Goal: Obtain resource: Download file/media

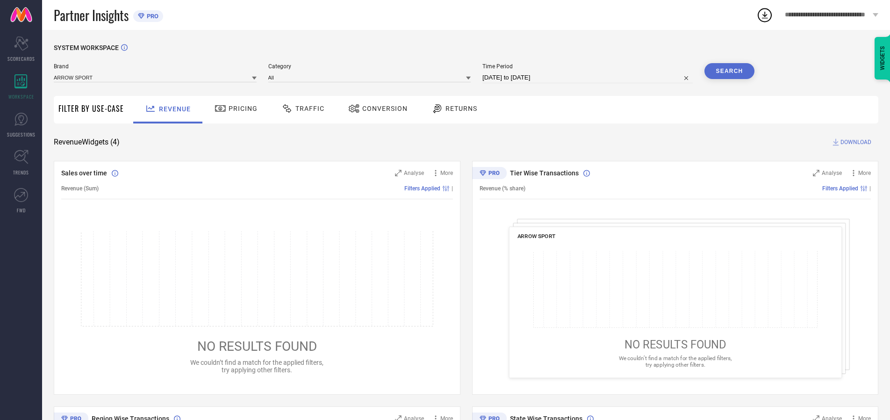
click at [301, 108] on span "Traffic" at bounding box center [309, 108] width 29 height 7
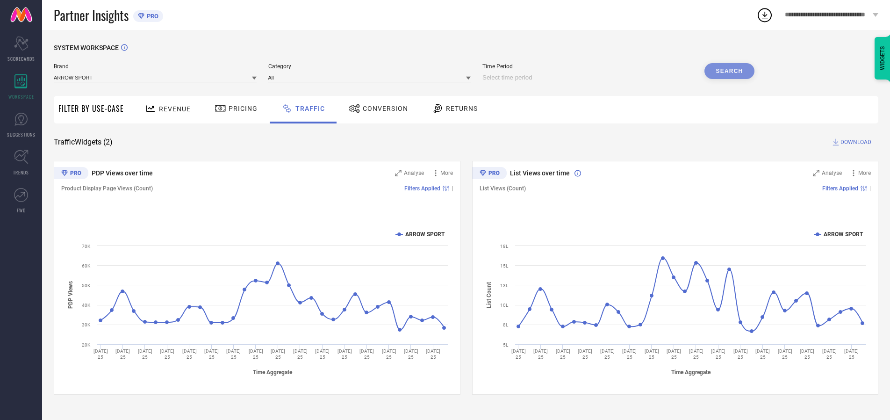
click at [589, 78] on input at bounding box center [587, 77] width 210 height 11
select select "7"
select select "2025"
select select "8"
select select "2025"
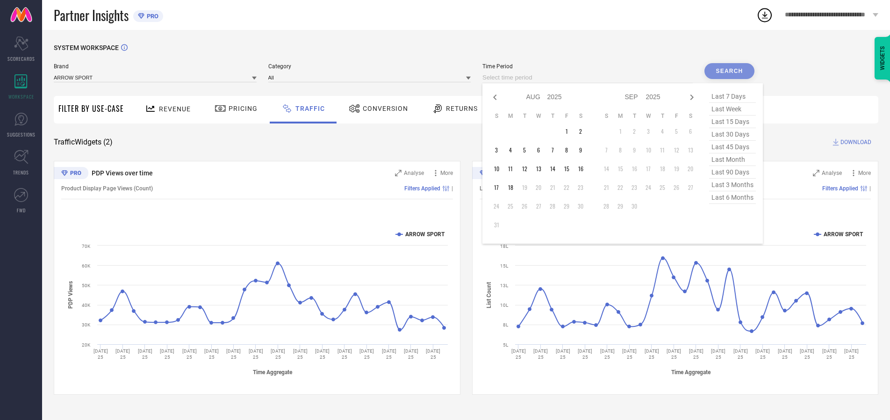
click at [583, 169] on td "16" at bounding box center [581, 169] width 14 height 14
type input "[DATE] to [DATE]"
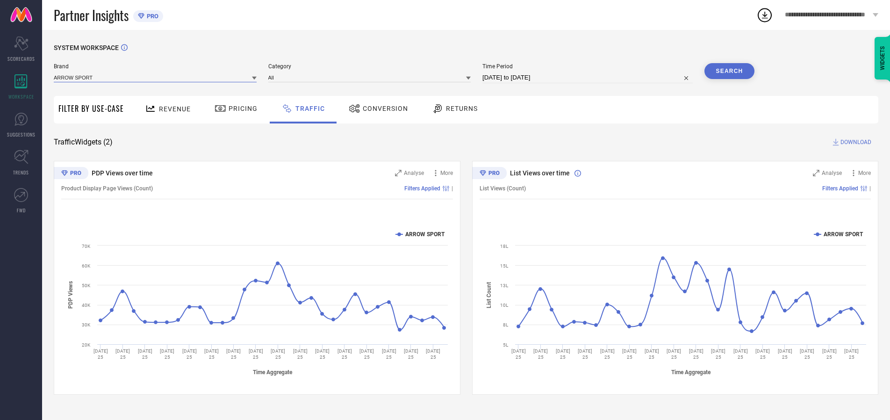
click at [156, 77] on input at bounding box center [155, 77] width 203 height 10
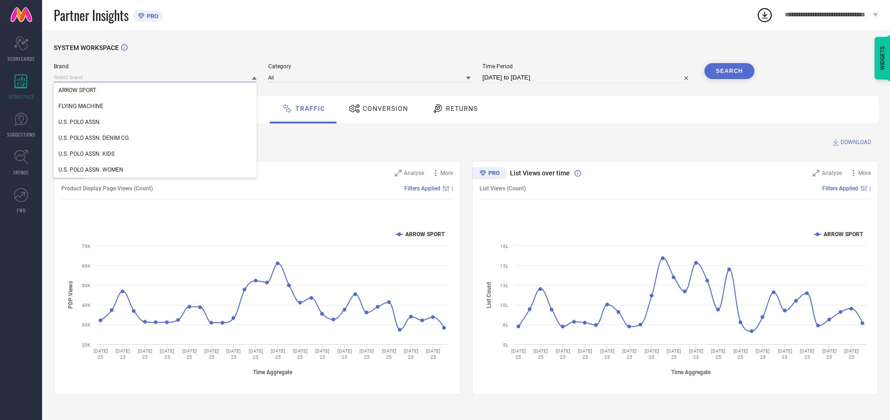
click at [156, 77] on input at bounding box center [155, 77] width 203 height 10
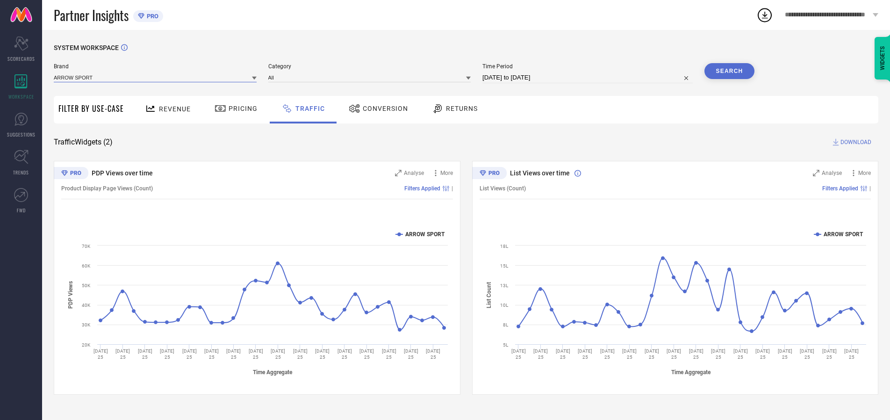
click at [156, 77] on input at bounding box center [155, 77] width 203 height 10
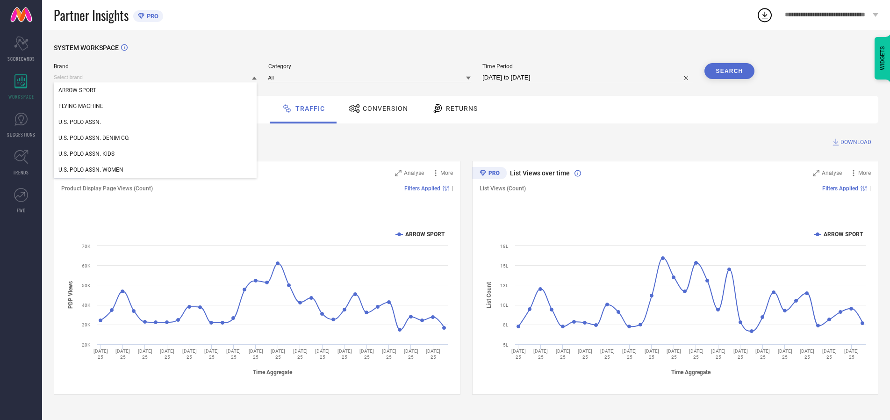
click at [156, 122] on div "U.S. POLO ASSN." at bounding box center [155, 122] width 203 height 16
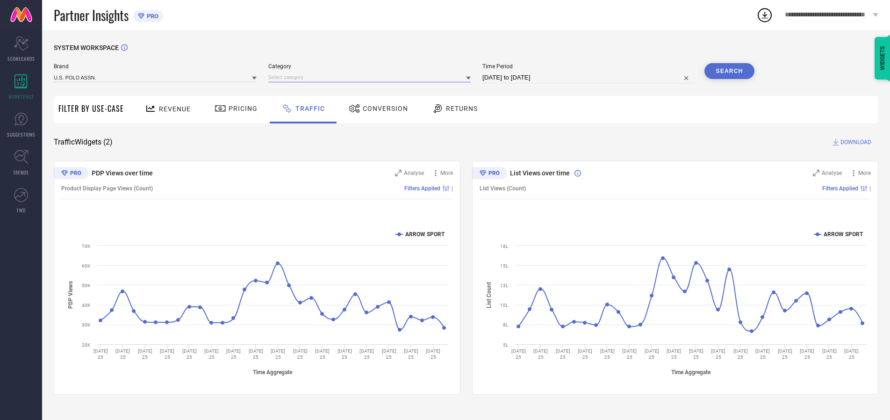
click at [372, 77] on input at bounding box center [369, 77] width 203 height 10
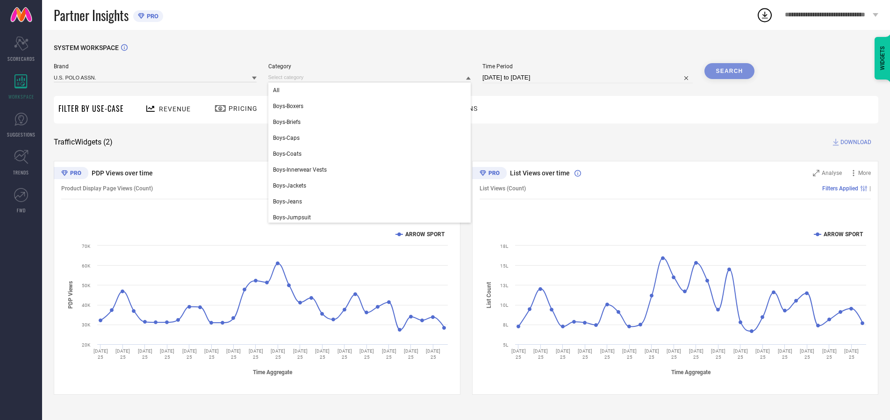
click at [372, 90] on div "All" at bounding box center [369, 90] width 203 height 16
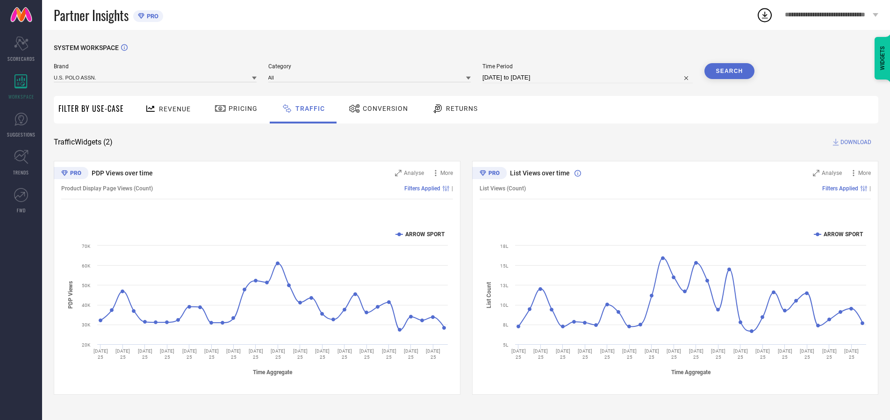
click at [729, 71] on button "Search" at bounding box center [729, 71] width 50 height 16
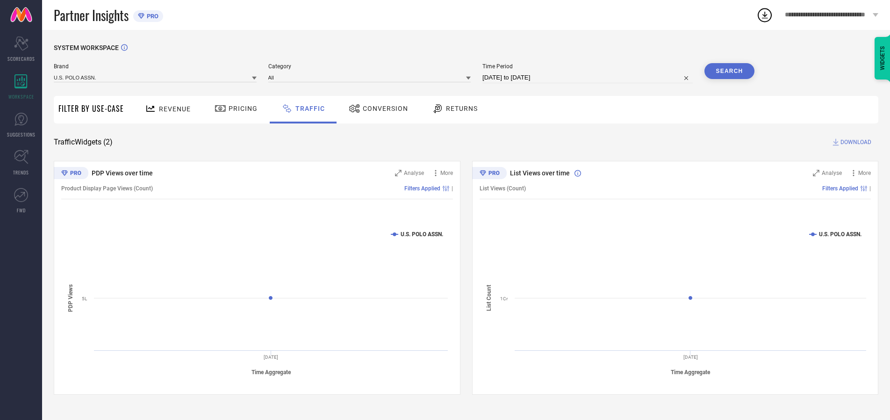
click at [854, 142] on span "DOWNLOAD" at bounding box center [855, 141] width 31 height 9
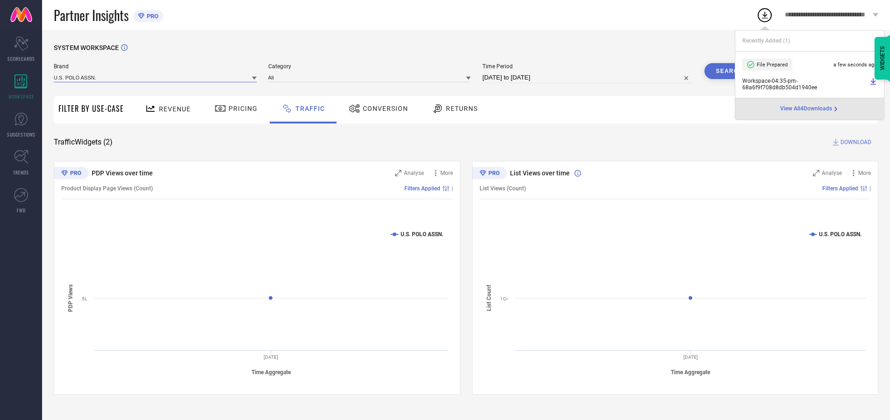
click at [156, 77] on input at bounding box center [155, 77] width 203 height 10
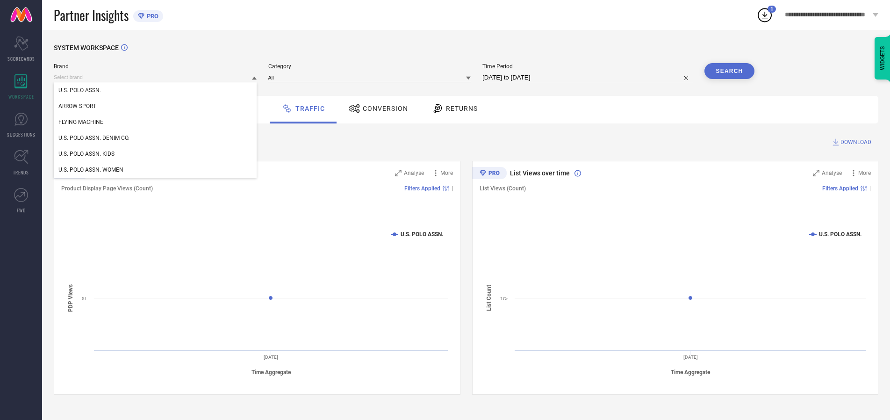
click at [156, 138] on div "U.S. POLO ASSN. DENIM CO." at bounding box center [155, 138] width 203 height 16
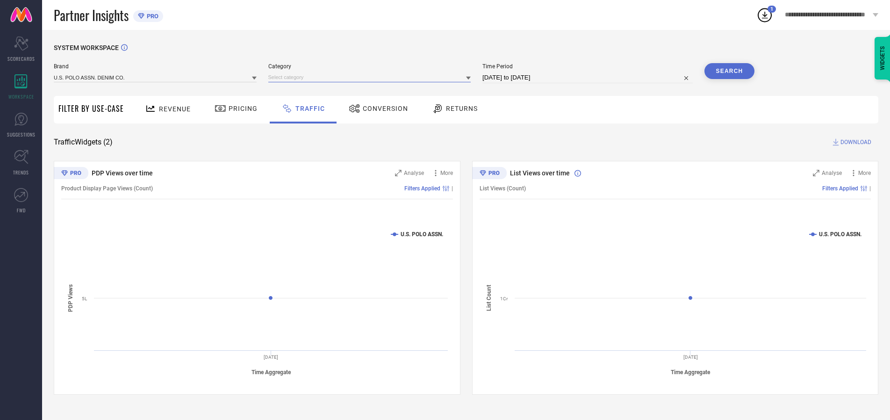
click at [372, 77] on input at bounding box center [369, 77] width 203 height 10
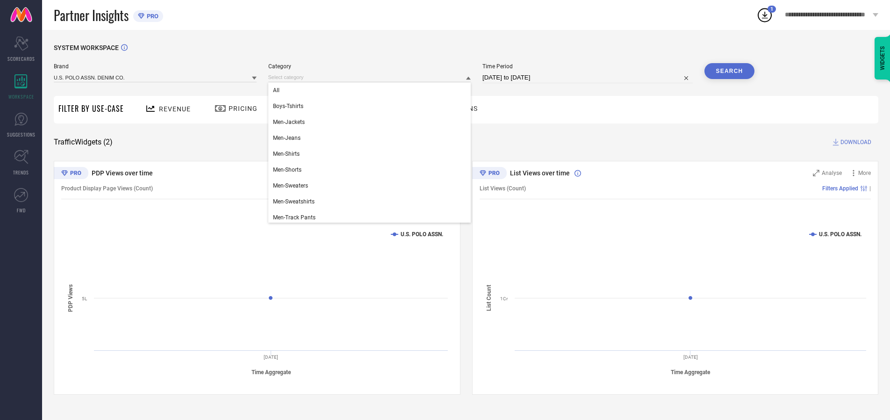
click at [372, 90] on div "All" at bounding box center [369, 90] width 203 height 16
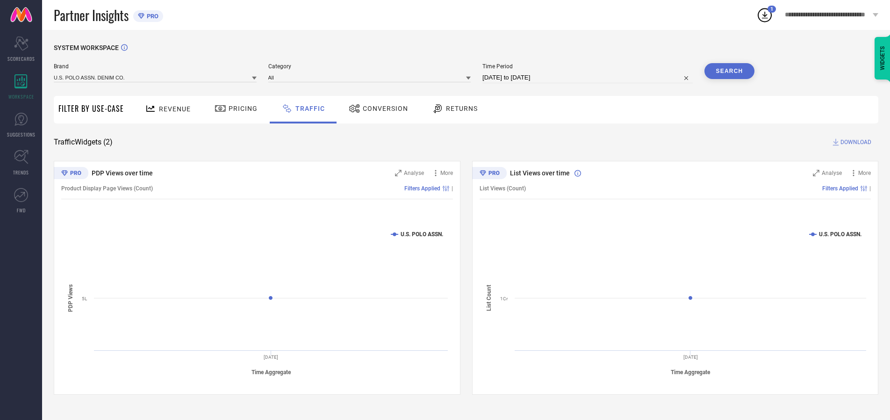
click at [729, 71] on button "Search" at bounding box center [729, 71] width 50 height 16
click at [854, 142] on span "DOWNLOAD" at bounding box center [855, 141] width 31 height 9
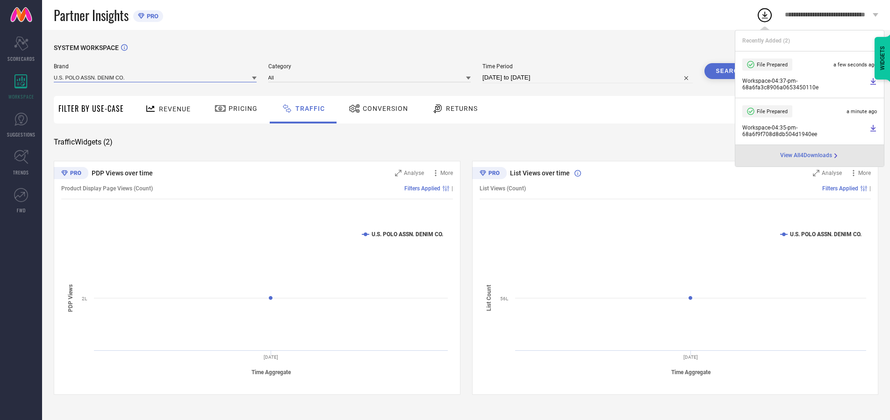
click at [156, 77] on input at bounding box center [155, 77] width 203 height 10
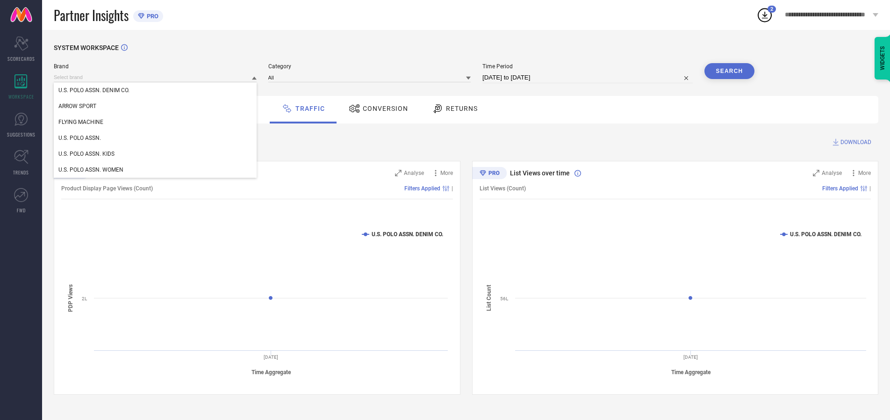
click at [156, 154] on div "U.S. POLO ASSN. KIDS" at bounding box center [155, 154] width 203 height 16
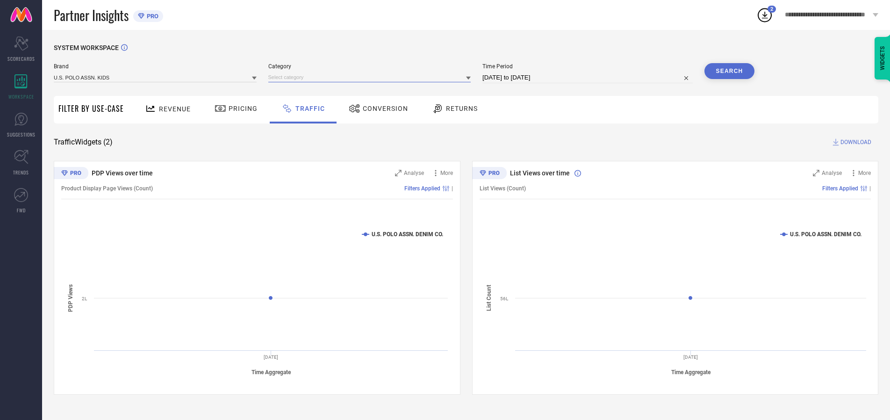
click at [372, 77] on input at bounding box center [369, 77] width 203 height 10
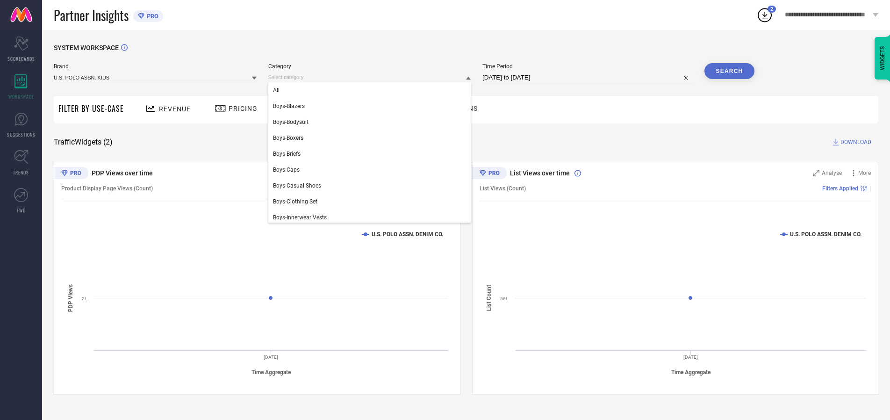
click at [372, 90] on div "All" at bounding box center [369, 90] width 203 height 16
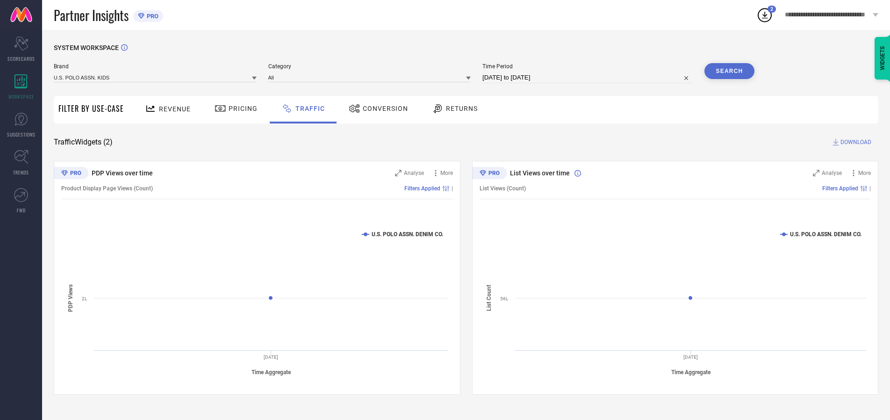
click at [729, 71] on button "Search" at bounding box center [729, 71] width 50 height 16
click at [854, 142] on span "DOWNLOAD" at bounding box center [855, 141] width 31 height 9
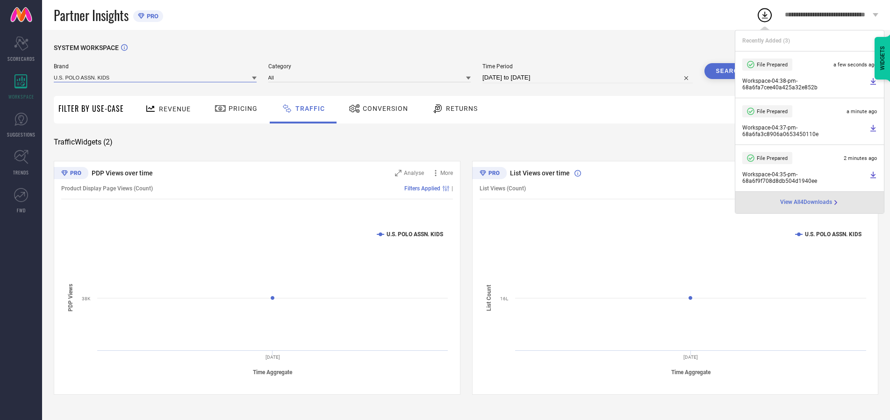
click at [156, 77] on input at bounding box center [155, 77] width 203 height 10
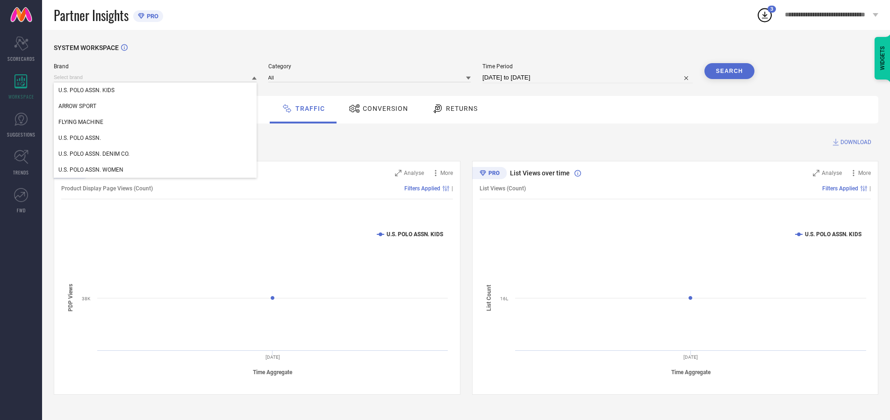
click at [156, 170] on div "U.S. POLO ASSN. WOMEN" at bounding box center [155, 170] width 203 height 16
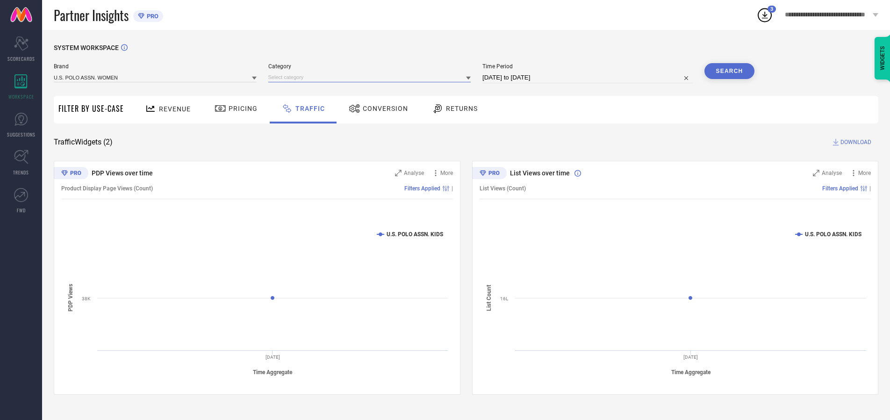
click at [372, 77] on input at bounding box center [369, 77] width 203 height 10
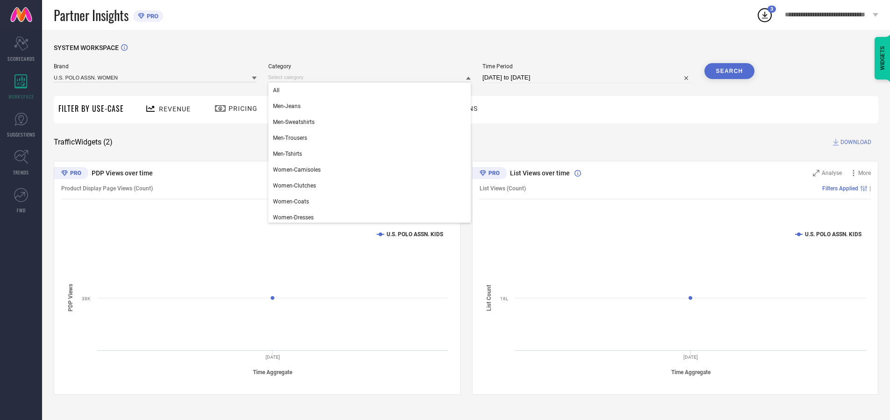
click at [372, 90] on div "All" at bounding box center [369, 90] width 203 height 16
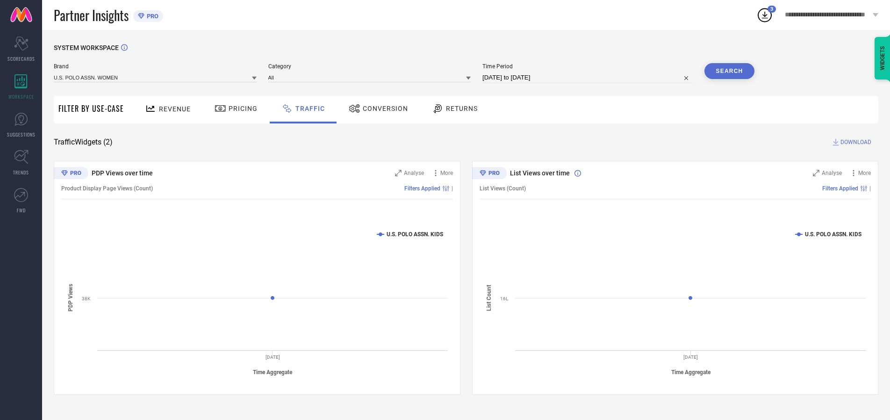
click at [729, 71] on button "Search" at bounding box center [729, 71] width 50 height 16
click at [854, 142] on span "DOWNLOAD" at bounding box center [855, 141] width 31 height 9
click at [589, 78] on input at bounding box center [587, 77] width 210 height 11
select select "7"
select select "2025"
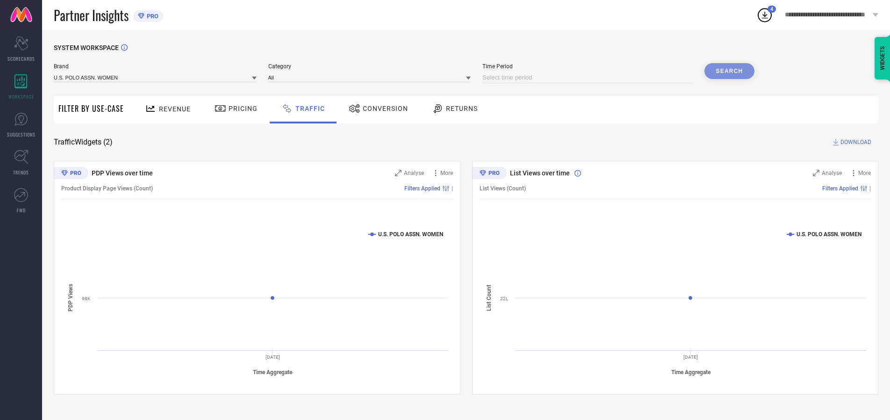
select select "8"
select select "2025"
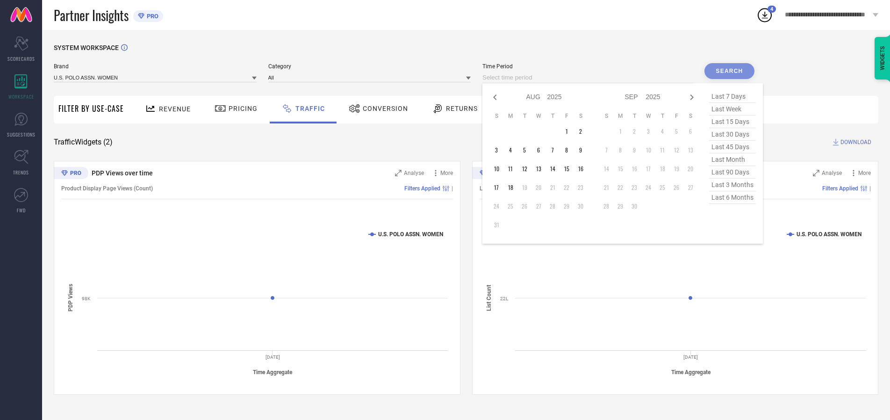
click at [499, 187] on td "17" at bounding box center [496, 187] width 14 height 14
type input "[DATE] to [DATE]"
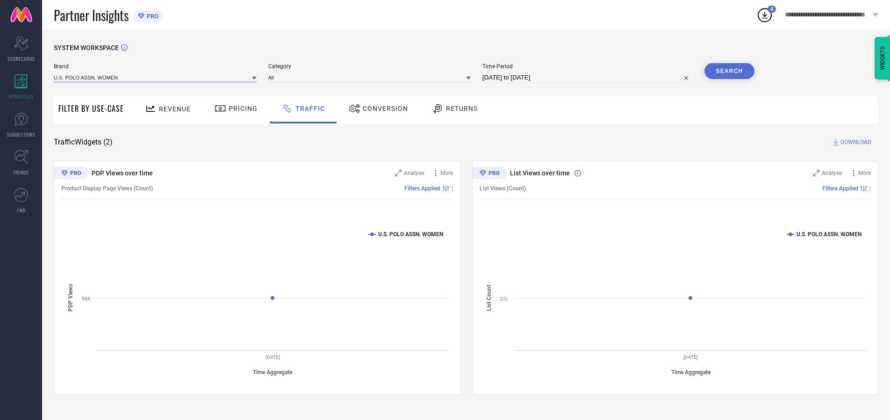
click at [156, 77] on input at bounding box center [155, 77] width 203 height 10
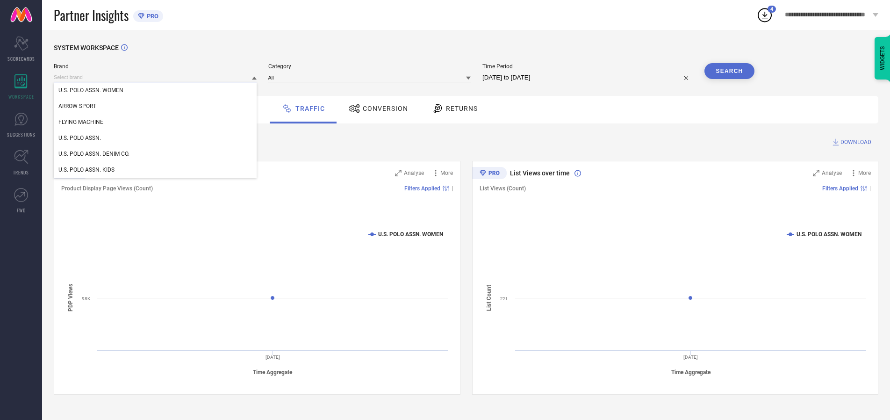
click at [156, 77] on input at bounding box center [155, 77] width 203 height 10
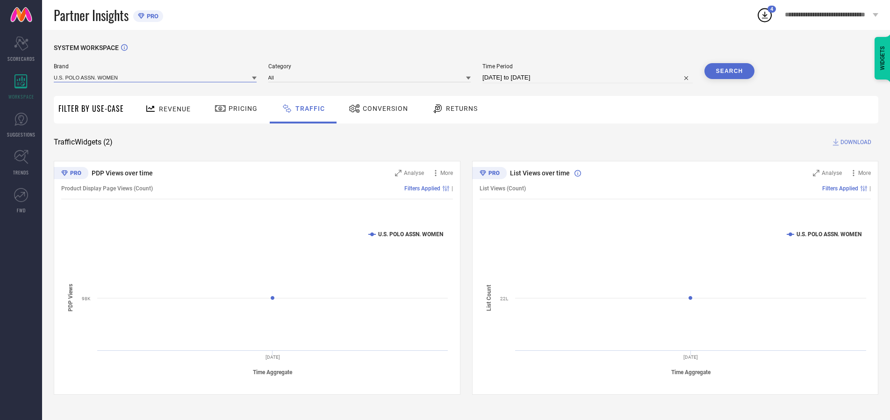
click at [156, 77] on input at bounding box center [155, 77] width 203 height 10
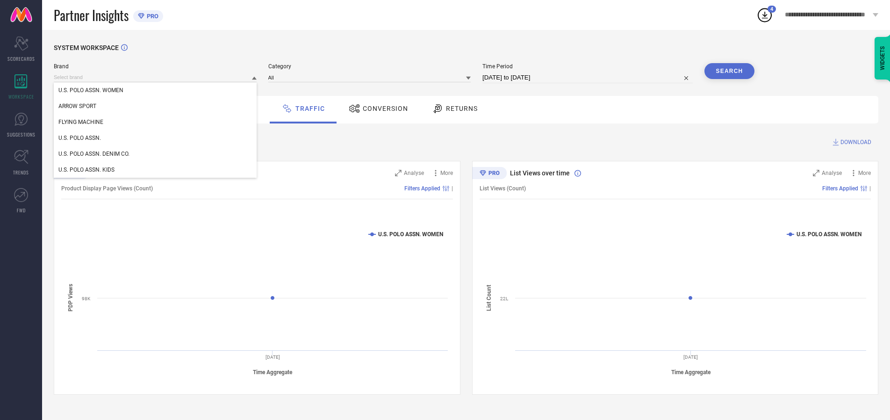
click at [156, 90] on div "U.S. POLO ASSN. WOMEN" at bounding box center [155, 90] width 203 height 16
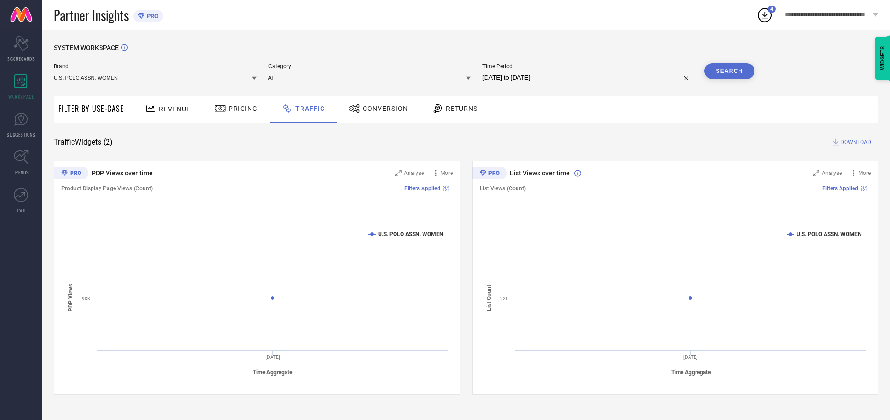
click at [372, 77] on input at bounding box center [369, 77] width 203 height 10
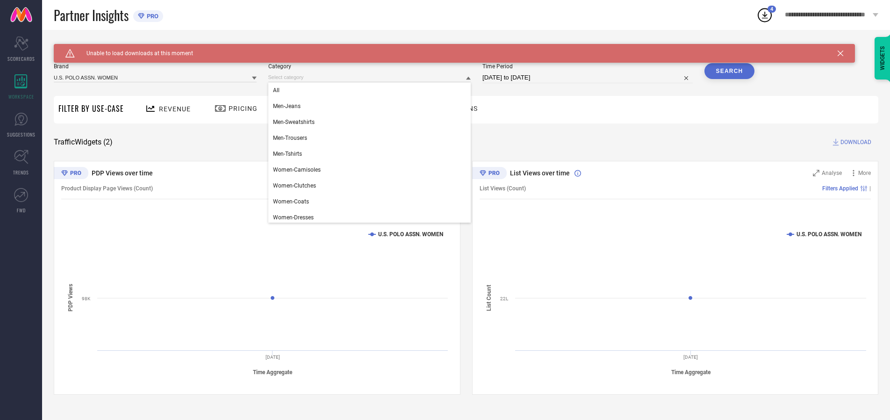
click at [372, 90] on div "All" at bounding box center [369, 90] width 203 height 16
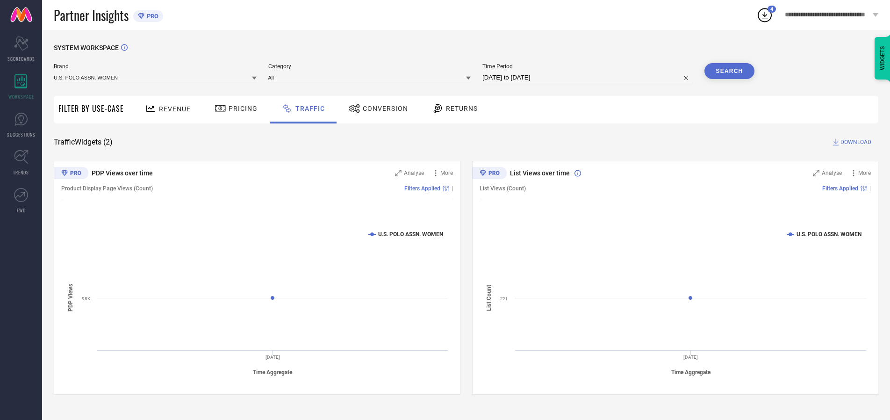
click at [729, 71] on button "Search" at bounding box center [729, 71] width 50 height 16
click at [854, 142] on span "DOWNLOAD" at bounding box center [855, 141] width 31 height 9
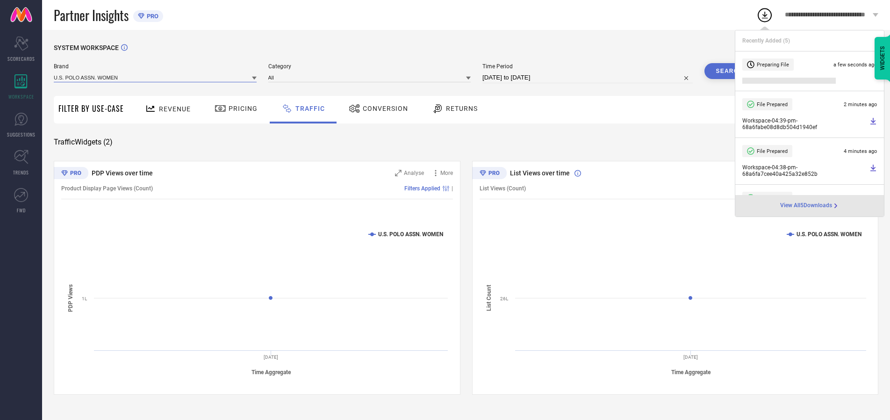
click at [156, 77] on input at bounding box center [155, 77] width 203 height 10
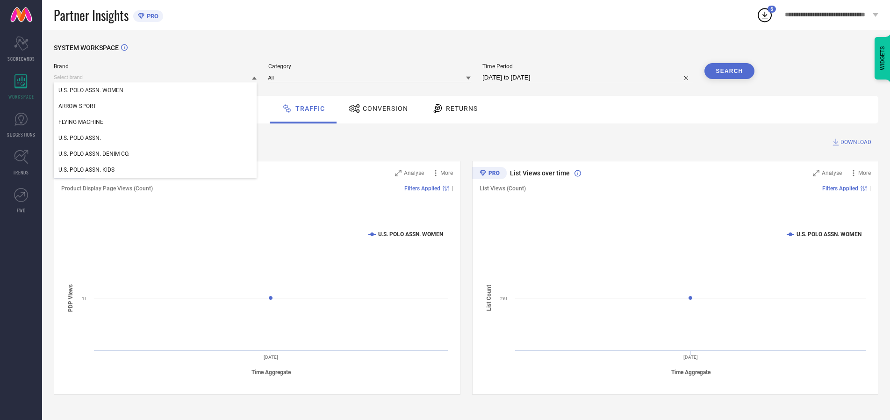
click at [156, 138] on div "U.S. POLO ASSN." at bounding box center [155, 138] width 203 height 16
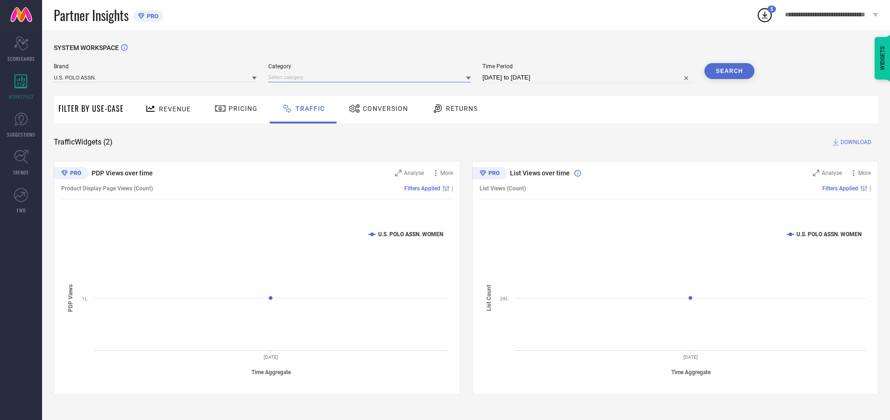
click at [372, 77] on input at bounding box center [369, 77] width 203 height 10
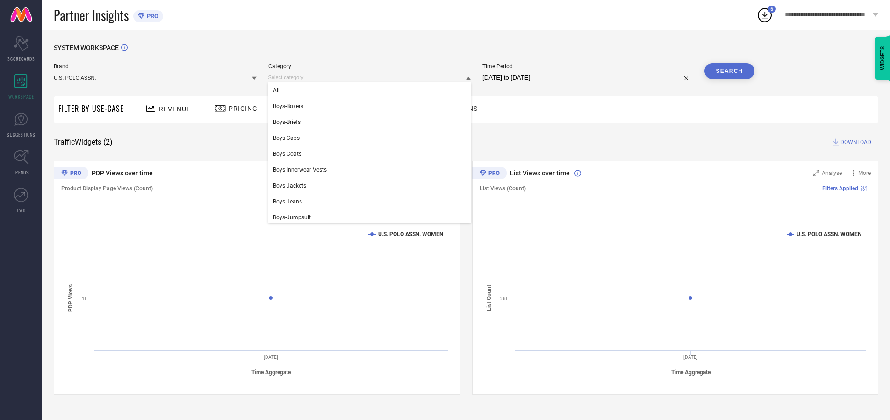
click at [372, 90] on div "All" at bounding box center [369, 90] width 203 height 16
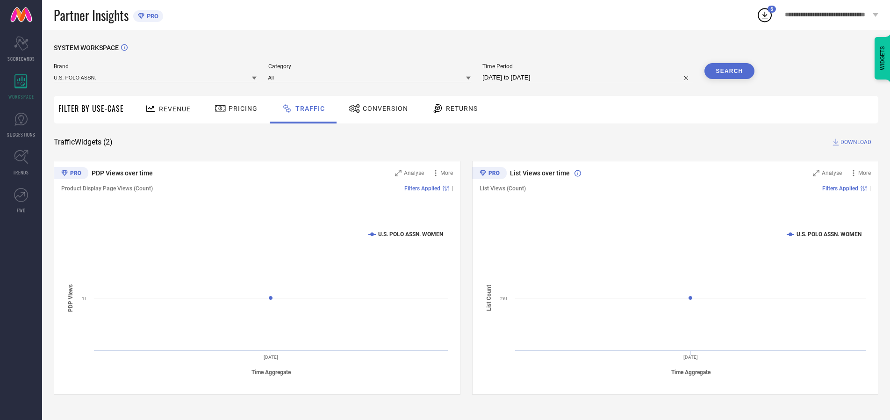
click at [729, 71] on button "Search" at bounding box center [729, 71] width 50 height 16
click at [854, 142] on span "DOWNLOAD" at bounding box center [855, 141] width 31 height 9
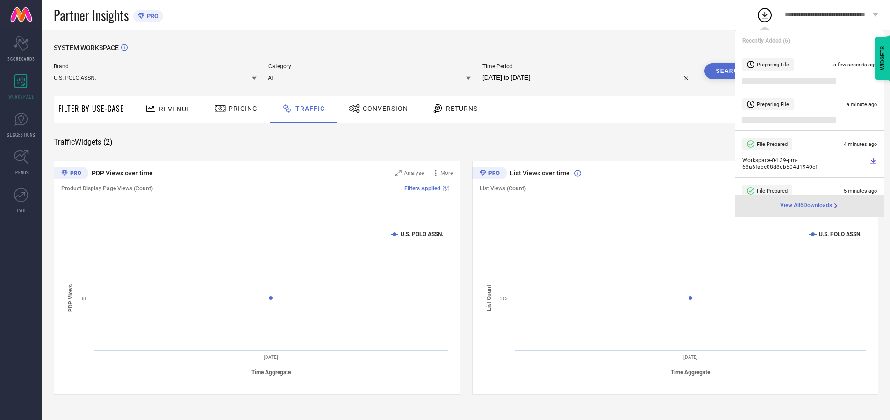
click at [156, 77] on input at bounding box center [155, 77] width 203 height 10
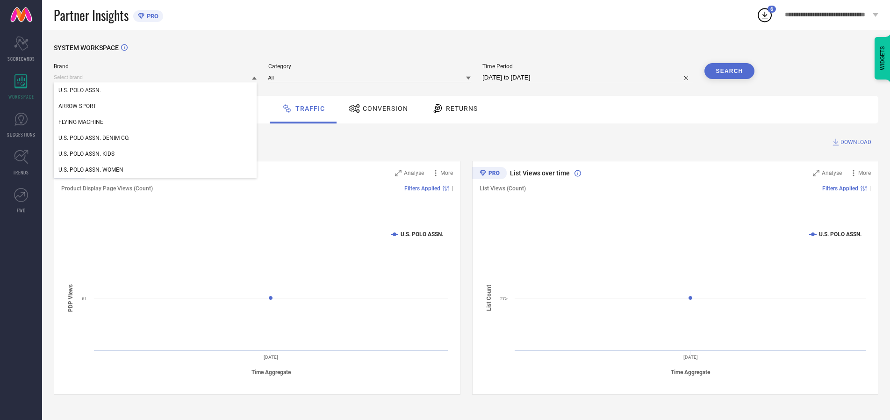
click at [156, 138] on div "U.S. POLO ASSN. DENIM CO." at bounding box center [155, 138] width 203 height 16
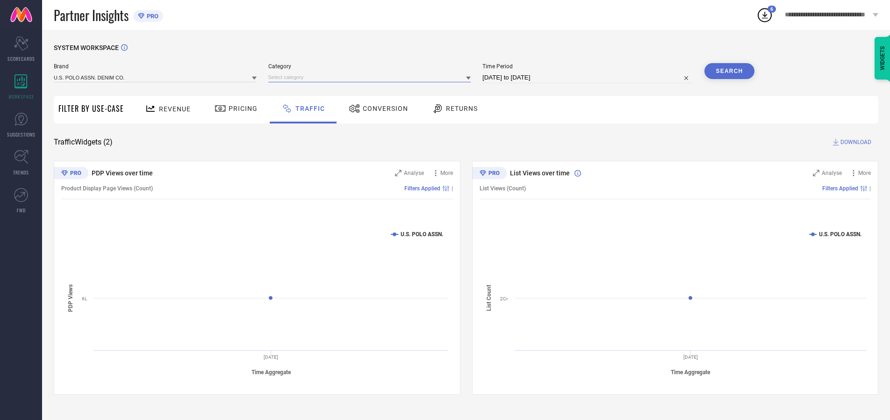
click at [372, 77] on input at bounding box center [369, 77] width 203 height 10
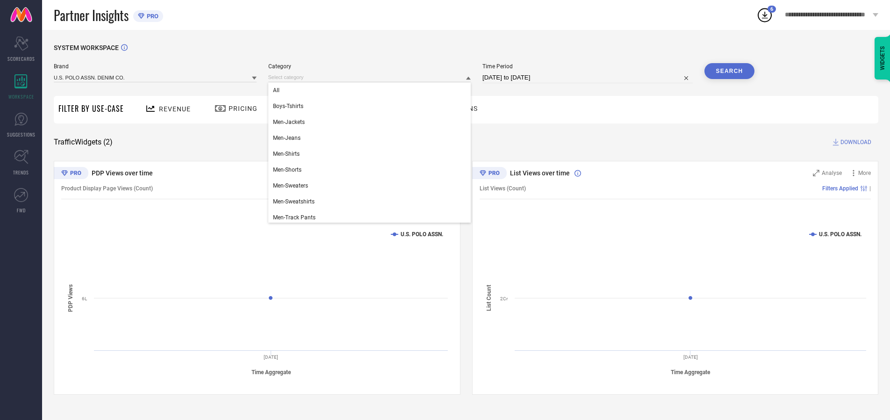
click at [372, 90] on div "All" at bounding box center [369, 90] width 203 height 16
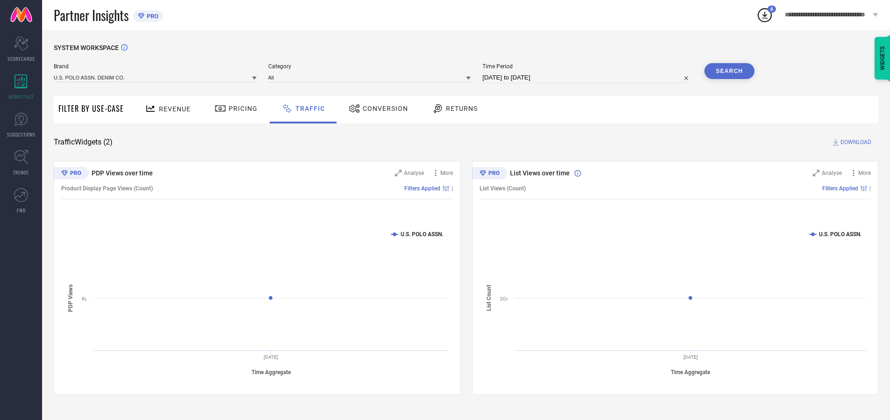
click at [729, 71] on button "Search" at bounding box center [729, 71] width 50 height 16
click at [854, 142] on span "DOWNLOAD" at bounding box center [855, 141] width 31 height 9
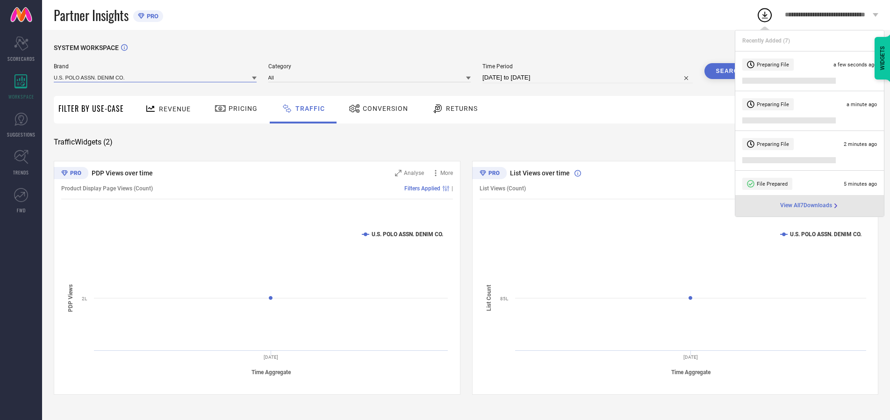
click at [156, 77] on input at bounding box center [155, 77] width 203 height 10
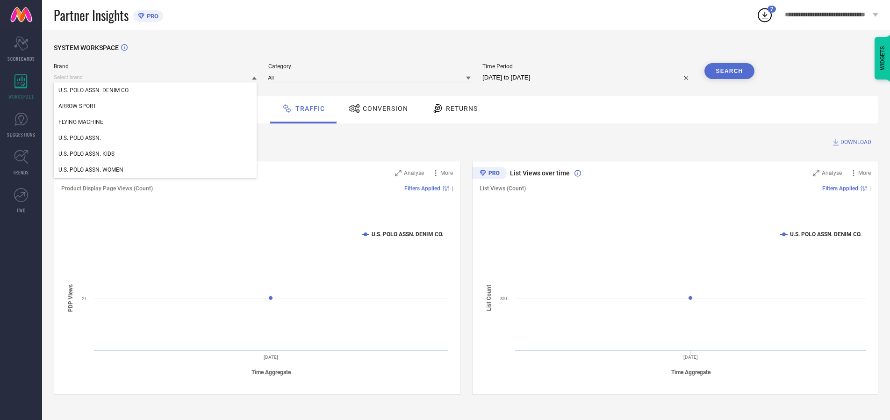
click at [156, 154] on div "U.S. POLO ASSN. KIDS" at bounding box center [155, 154] width 203 height 16
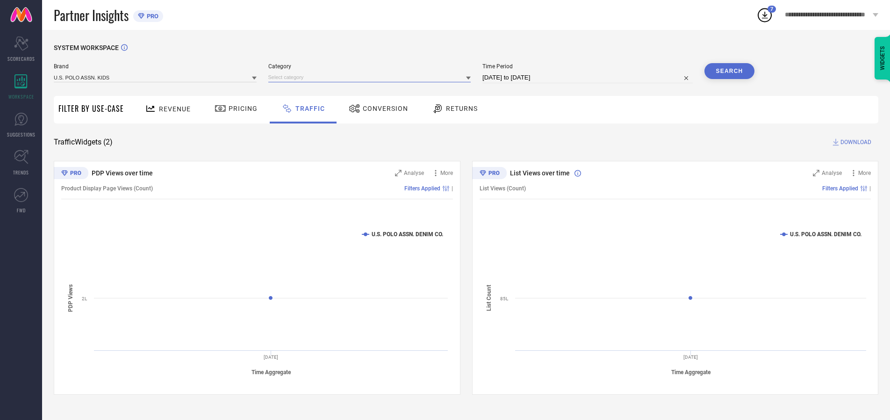
click at [372, 77] on input at bounding box center [369, 77] width 203 height 10
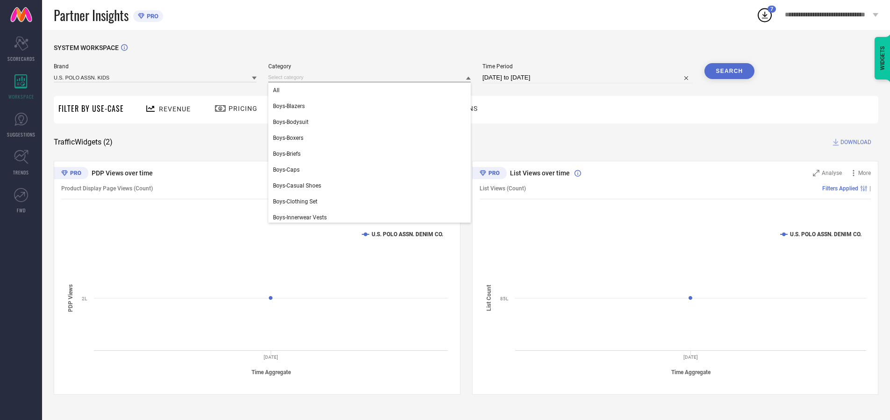
click at [372, 90] on div "All" at bounding box center [369, 90] width 203 height 16
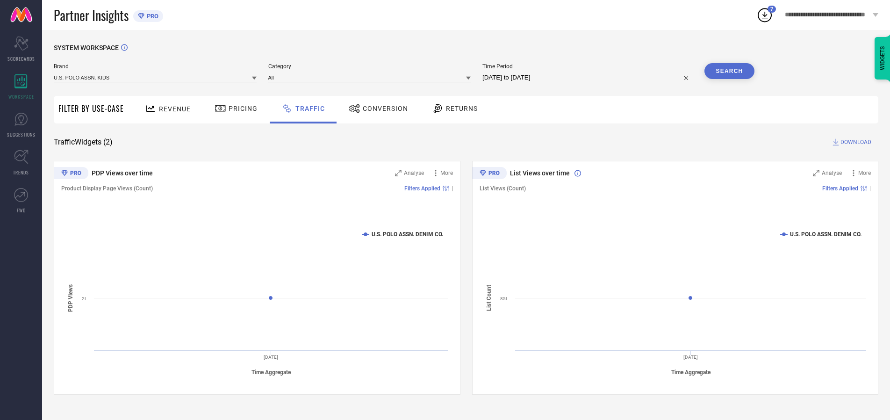
click at [729, 71] on button "Search" at bounding box center [729, 71] width 50 height 16
click at [854, 142] on span "DOWNLOAD" at bounding box center [855, 141] width 31 height 9
click at [589, 78] on input at bounding box center [587, 77] width 210 height 11
select select "7"
select select "2025"
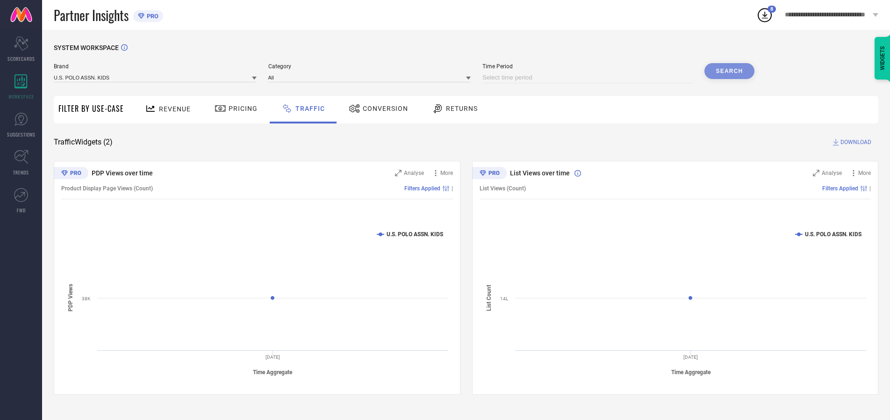
select select "8"
select select "2025"
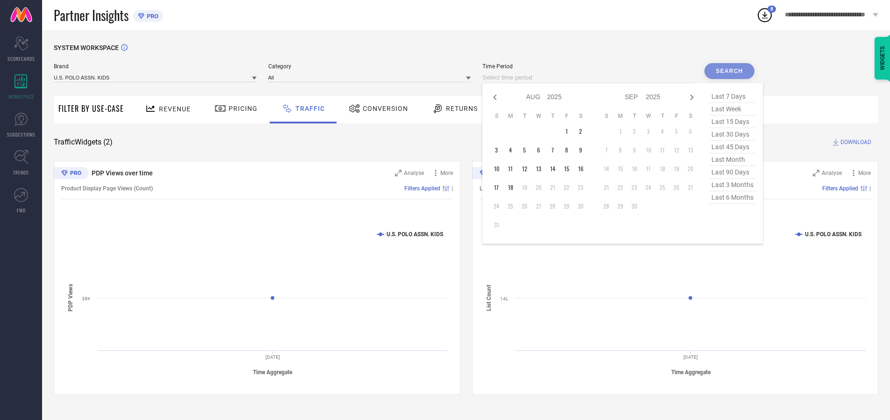
click at [513, 187] on td "18" at bounding box center [510, 187] width 14 height 14
type input "[DATE] to [DATE]"
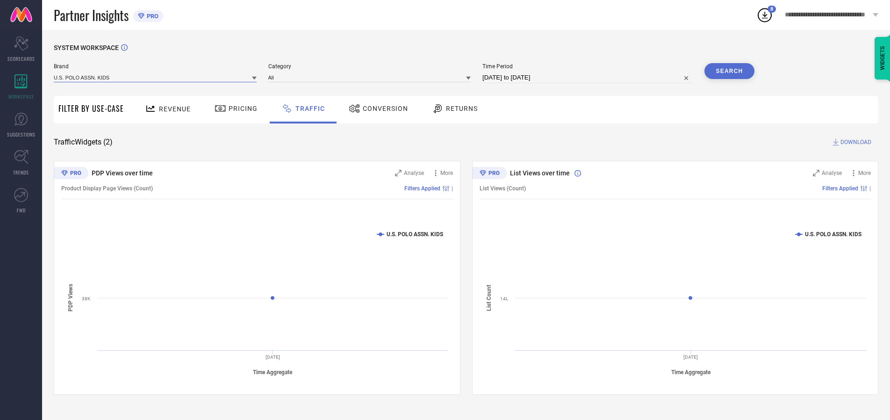
click at [156, 77] on input at bounding box center [155, 77] width 203 height 10
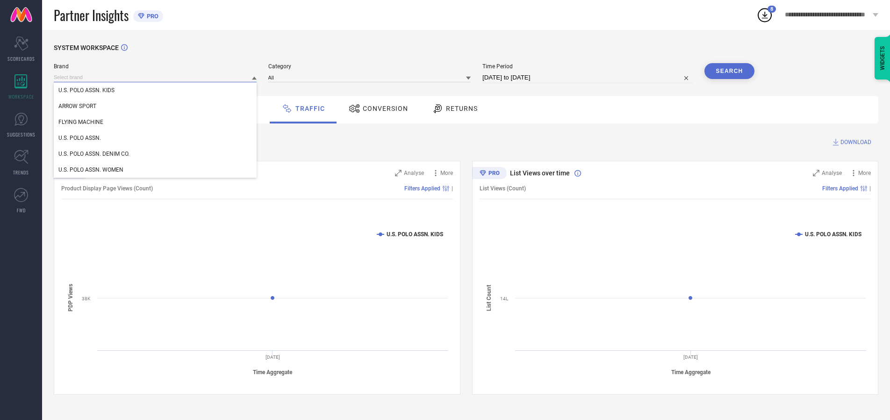
click at [156, 77] on input at bounding box center [155, 77] width 203 height 10
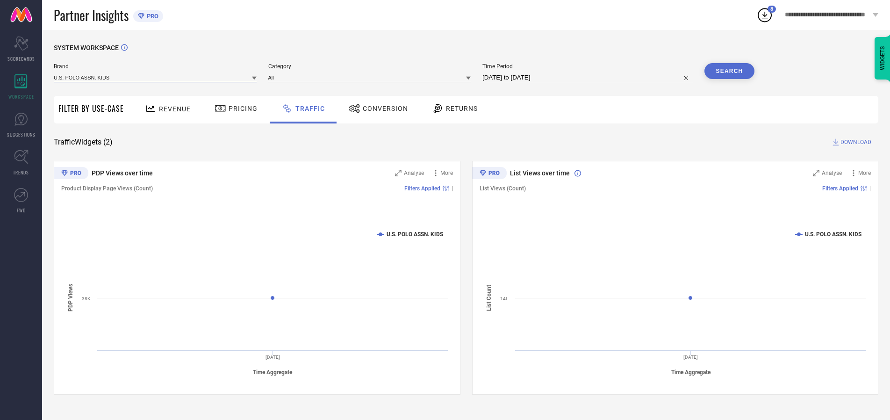
click at [156, 77] on input at bounding box center [155, 77] width 203 height 10
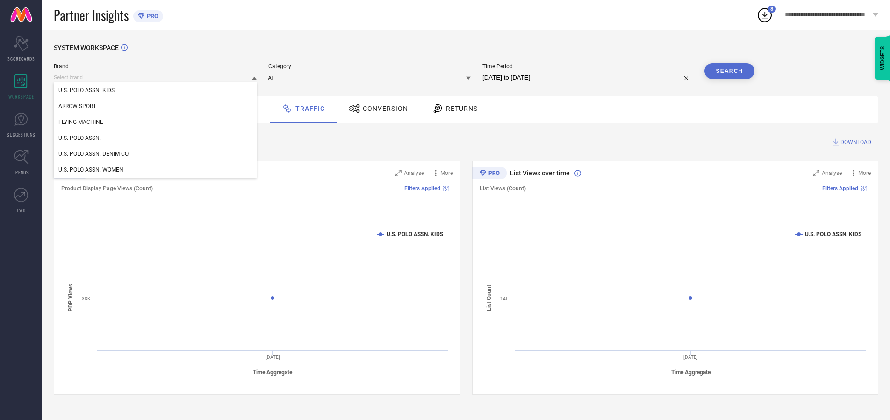
click at [156, 90] on div "U.S. POLO ASSN. KIDS" at bounding box center [155, 90] width 203 height 16
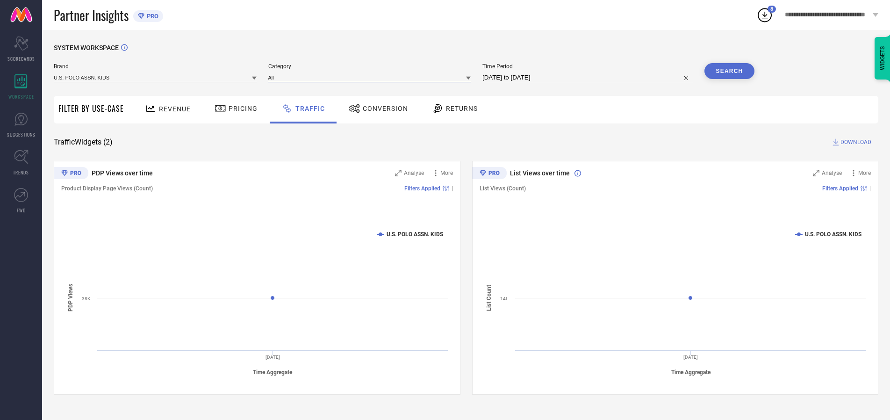
click at [372, 77] on input at bounding box center [369, 77] width 203 height 10
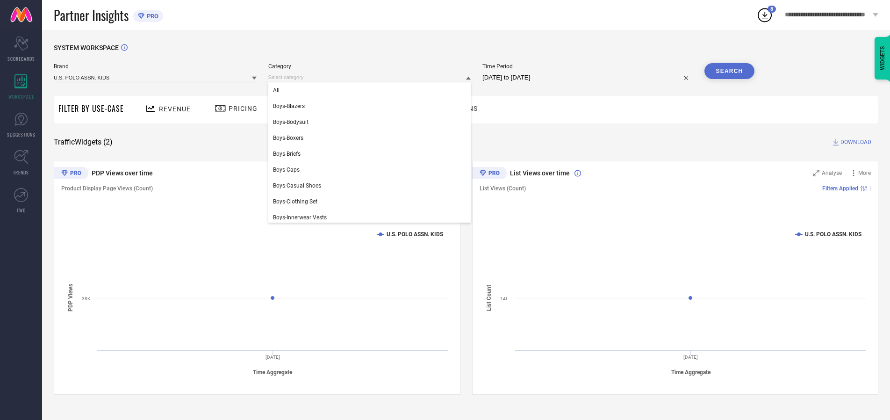
click at [372, 90] on div "All" at bounding box center [369, 90] width 203 height 16
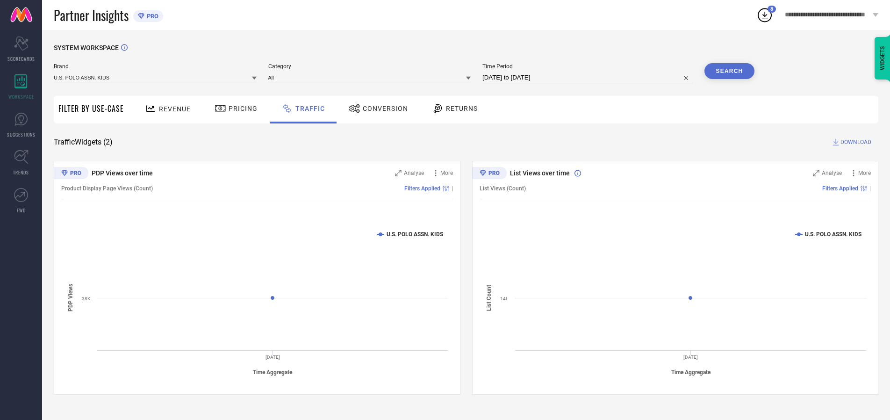
click at [729, 71] on button "Search" at bounding box center [729, 71] width 50 height 16
click at [854, 142] on span "DOWNLOAD" at bounding box center [855, 141] width 31 height 9
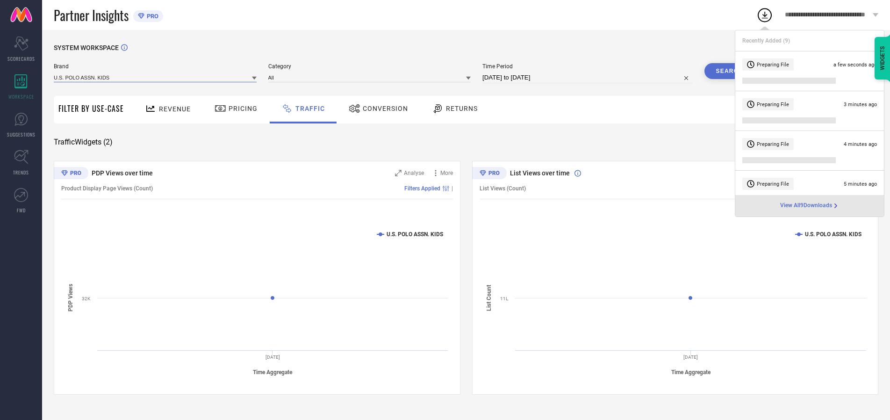
click at [156, 77] on input at bounding box center [155, 77] width 203 height 10
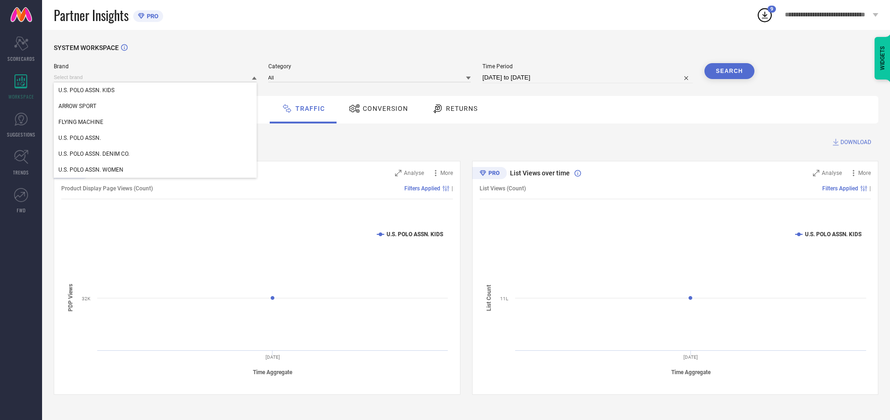
click at [156, 138] on div "U.S. POLO ASSN." at bounding box center [155, 138] width 203 height 16
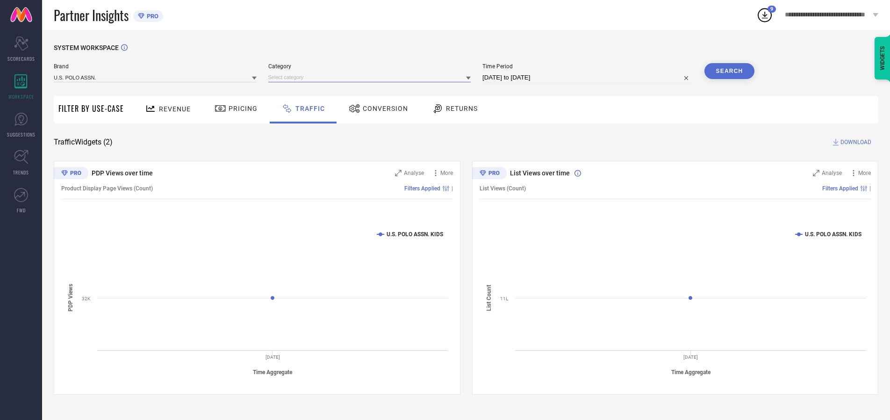
click at [372, 77] on input at bounding box center [369, 77] width 203 height 10
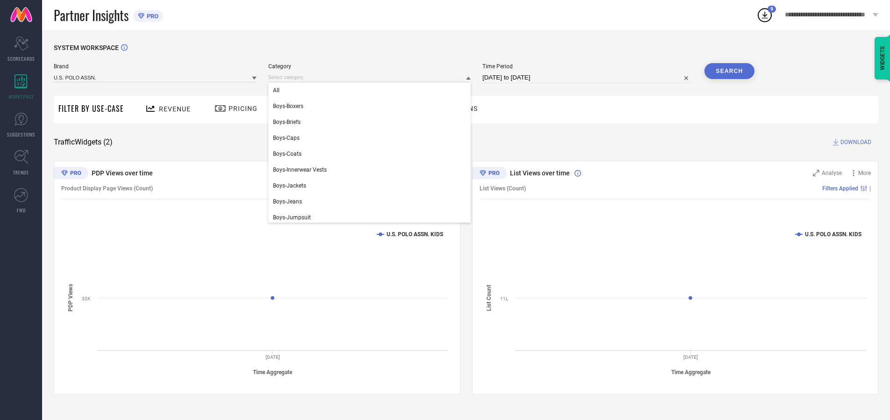
click at [372, 90] on div "All" at bounding box center [369, 90] width 203 height 16
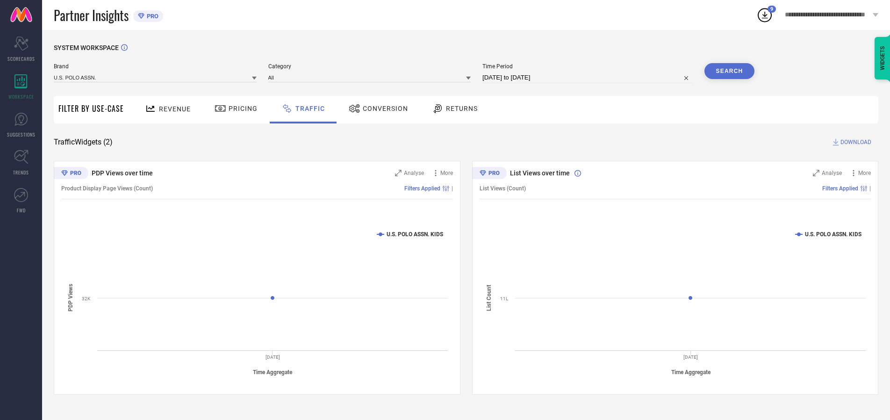
click at [729, 71] on button "Search" at bounding box center [729, 71] width 50 height 16
click at [854, 142] on span "DOWNLOAD" at bounding box center [855, 141] width 31 height 9
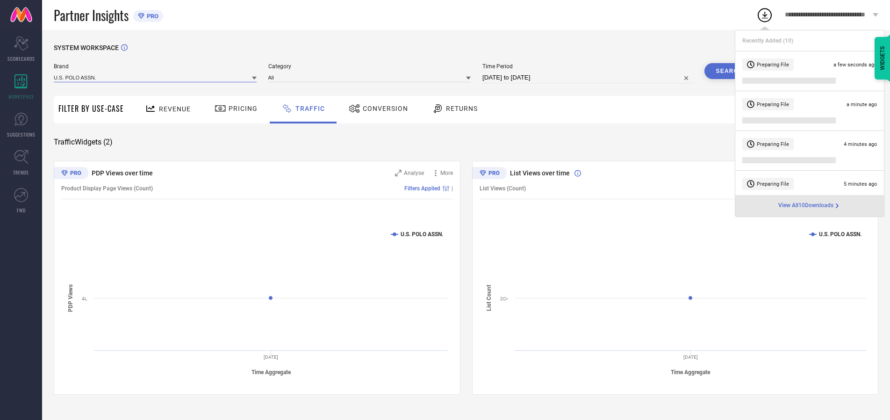
click at [156, 77] on input at bounding box center [155, 77] width 203 height 10
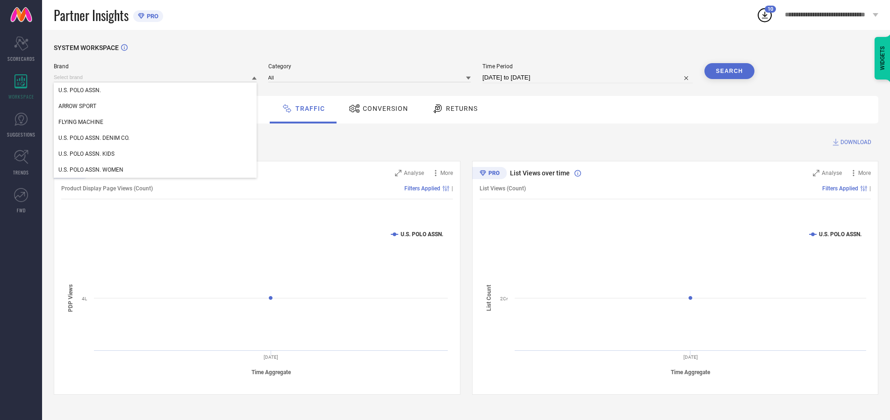
click at [156, 138] on div "U.S. POLO ASSN. DENIM CO." at bounding box center [155, 138] width 203 height 16
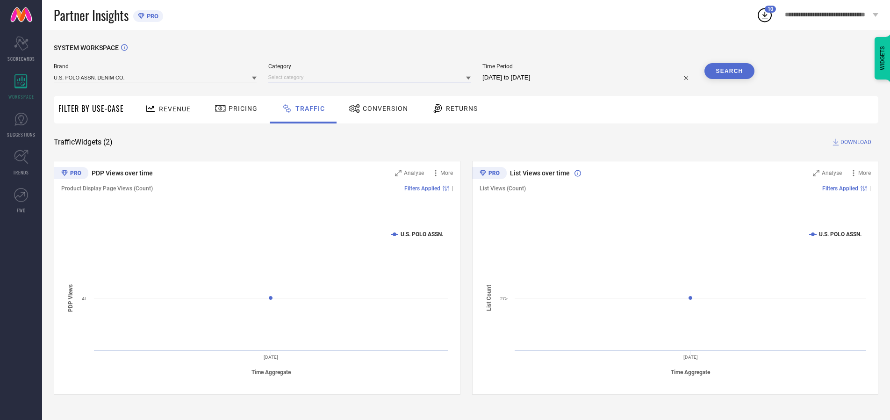
click at [372, 77] on input at bounding box center [369, 77] width 203 height 10
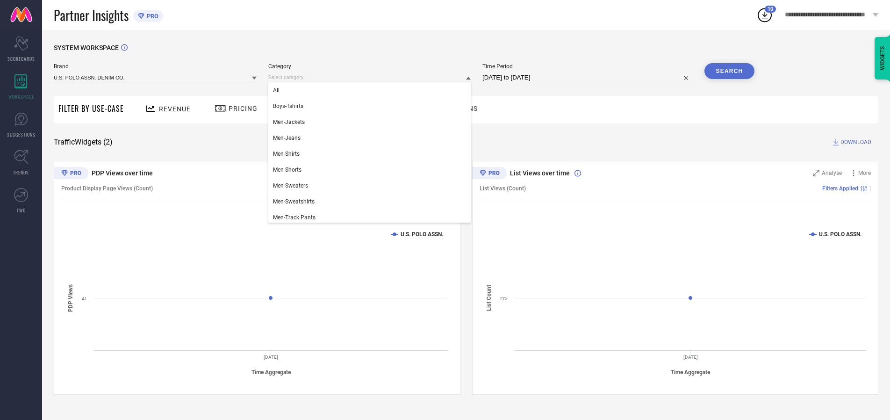
click at [372, 90] on div "All" at bounding box center [369, 90] width 203 height 16
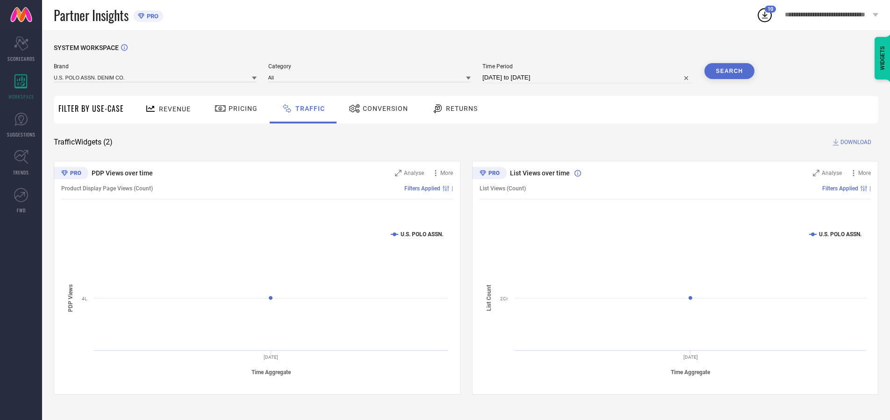
click at [729, 71] on button "Search" at bounding box center [729, 71] width 50 height 16
click at [854, 142] on span "DOWNLOAD" at bounding box center [855, 141] width 31 height 9
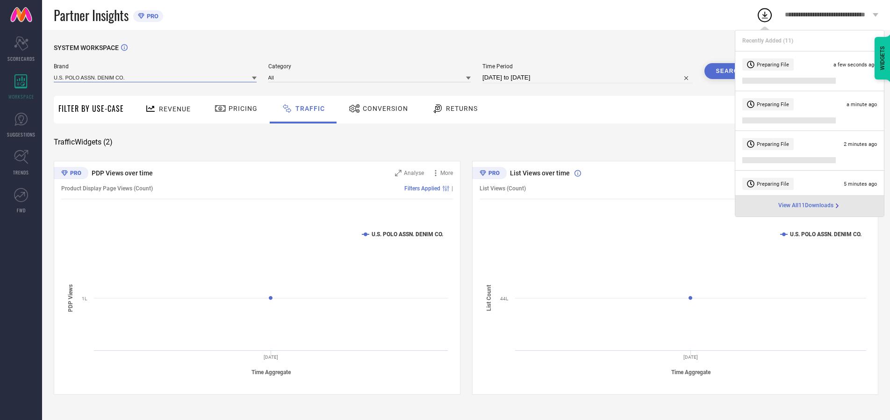
click at [156, 77] on input at bounding box center [155, 77] width 203 height 10
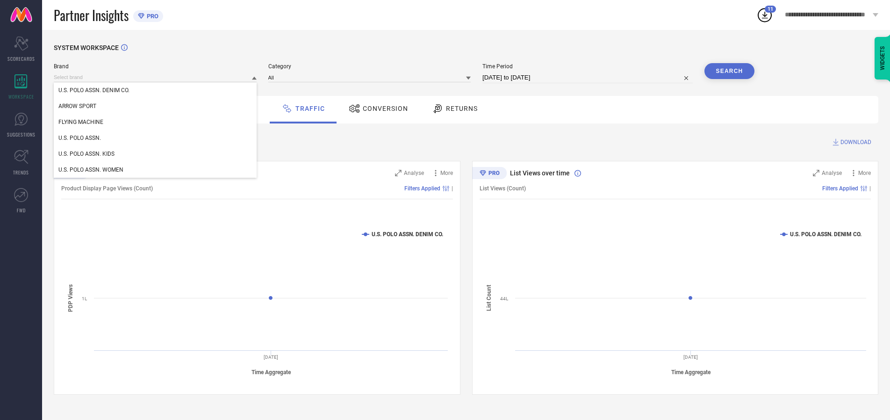
click at [156, 170] on div "U.S. POLO ASSN. WOMEN" at bounding box center [155, 170] width 203 height 16
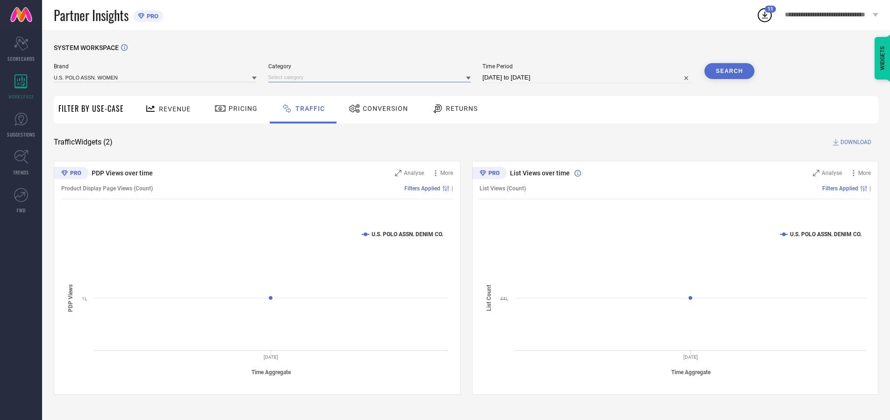
click at [372, 77] on input at bounding box center [369, 77] width 203 height 10
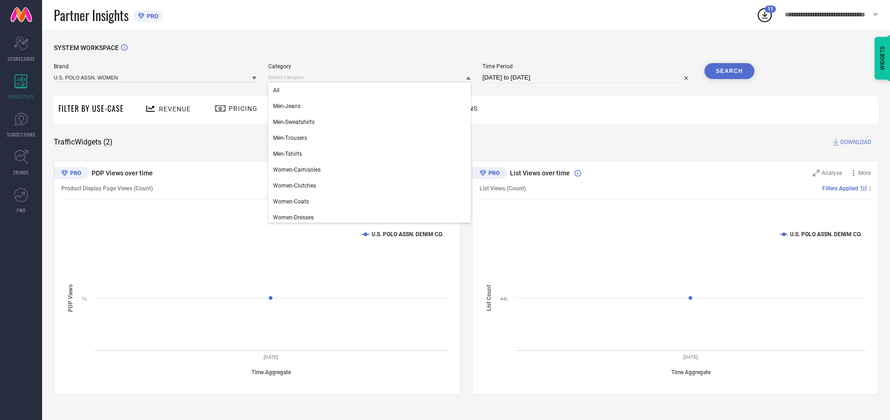
click at [372, 90] on div "All" at bounding box center [369, 90] width 203 height 16
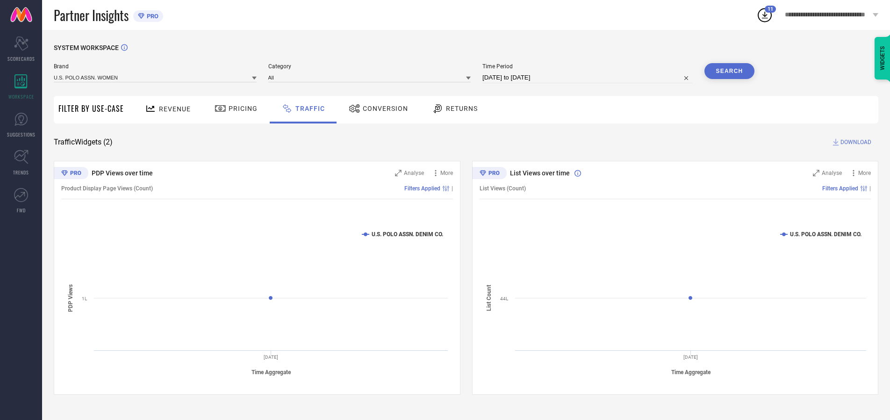
click at [729, 71] on button "Search" at bounding box center [729, 71] width 50 height 16
click at [854, 142] on span "DOWNLOAD" at bounding box center [855, 141] width 31 height 9
